Goal: Find specific page/section: Find specific page/section

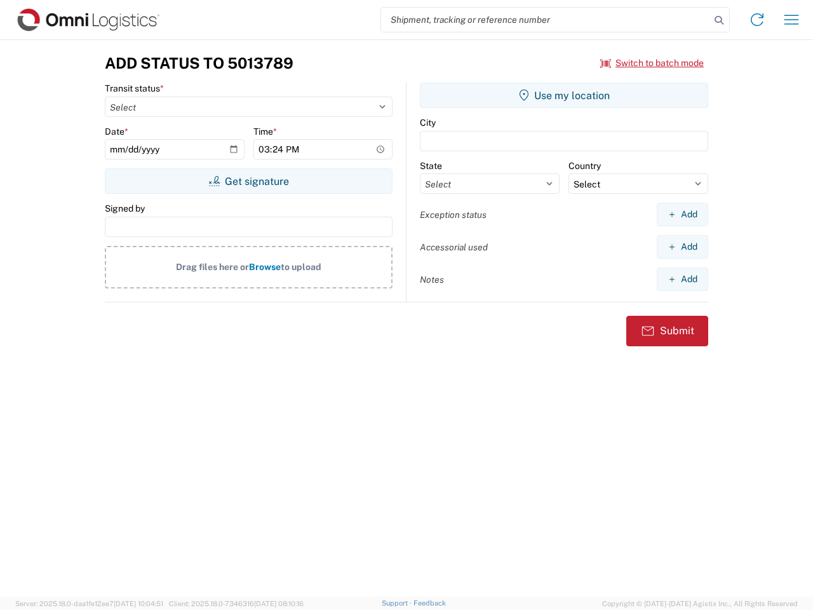
click at [545, 20] on input "search" at bounding box center [545, 20] width 329 height 24
click at [719, 20] on icon at bounding box center [719, 20] width 18 height 18
click at [757, 20] on icon at bounding box center [757, 20] width 20 height 20
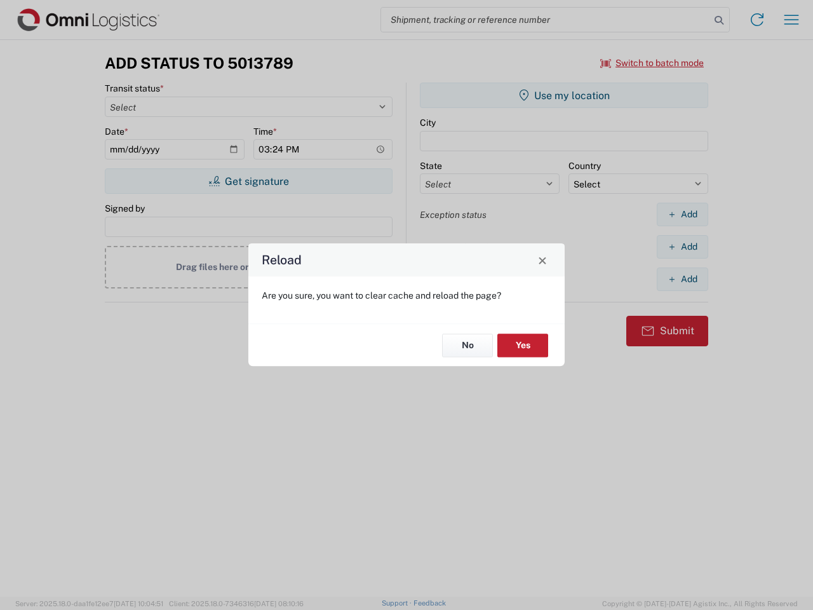
click at [791, 20] on div "Reload Are you sure, you want to clear cache and reload the page? No Yes" at bounding box center [406, 305] width 813 height 610
click at [652, 63] on div "Reload Are you sure, you want to clear cache and reload the page? No Yes" at bounding box center [406, 305] width 813 height 610
click at [248, 181] on div "Reload Are you sure, you want to clear cache and reload the page? No Yes" at bounding box center [406, 305] width 813 height 610
click at [564, 95] on div "Reload Are you sure, you want to clear cache and reload the page? No Yes" at bounding box center [406, 305] width 813 height 610
click at [682, 214] on div "Reload Are you sure, you want to clear cache and reload the page? No Yes" at bounding box center [406, 305] width 813 height 610
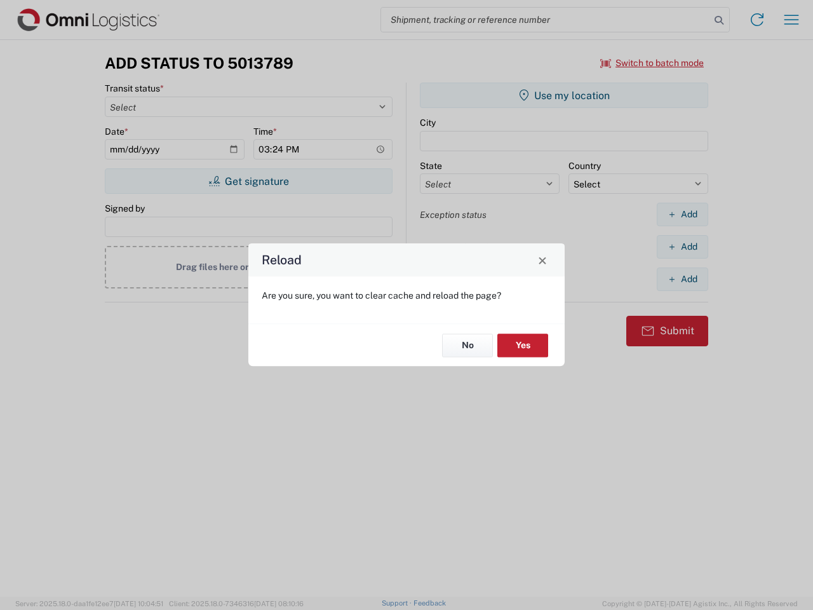
click at [682, 246] on div "Reload Are you sure, you want to clear cache and reload the page? No Yes" at bounding box center [406, 305] width 813 height 610
click at [682, 279] on div "Reload Are you sure, you want to clear cache and reload the page? No Yes" at bounding box center [406, 305] width 813 height 610
